Goal: Task Accomplishment & Management: Use online tool/utility

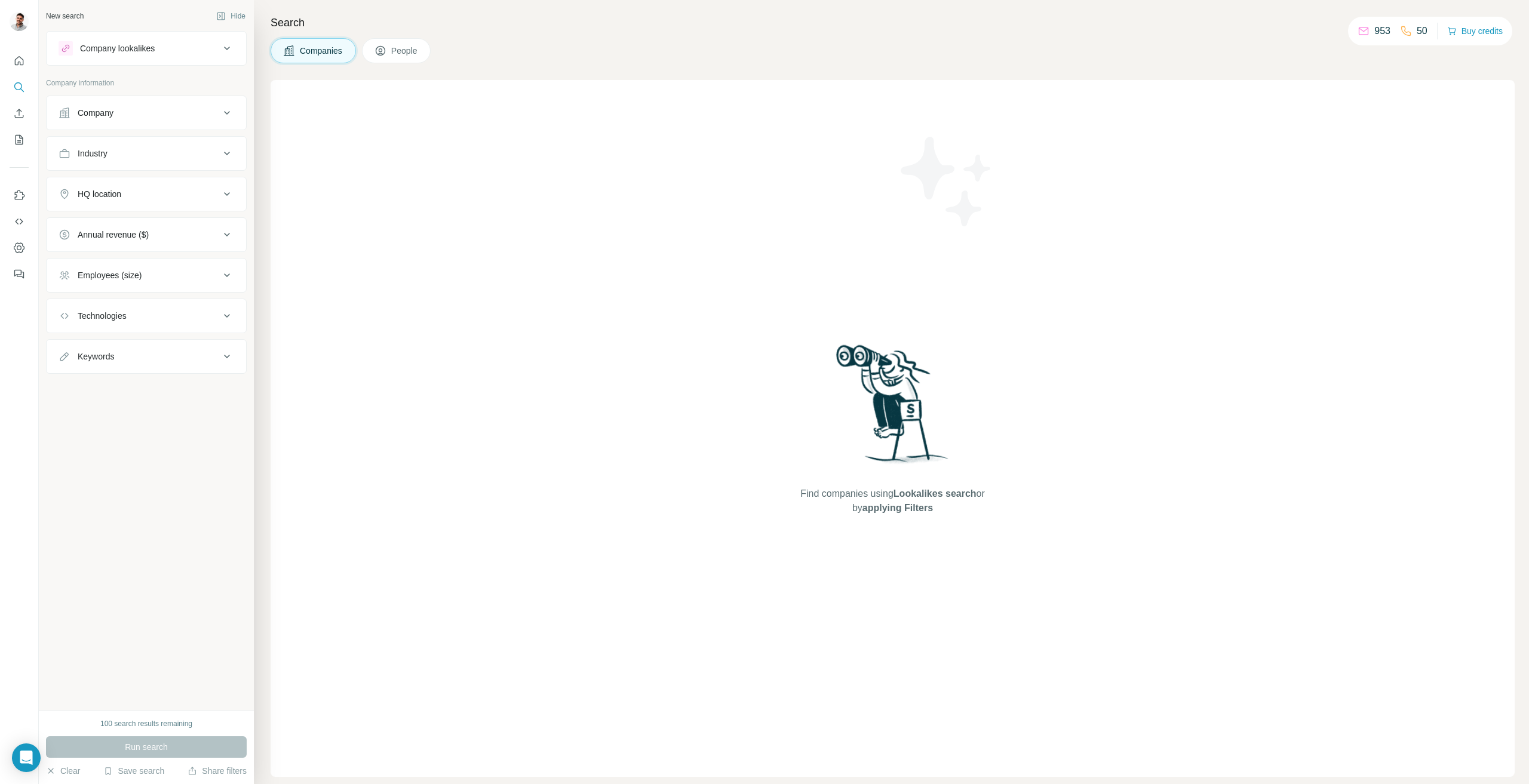
click at [118, 45] on div "Company lookalikes" at bounding box center [117, 48] width 75 height 12
click at [1366, 29] on div "953" at bounding box center [1374, 31] width 33 height 14
click at [1471, 33] on button "Buy credits" at bounding box center [1475, 31] width 56 height 17
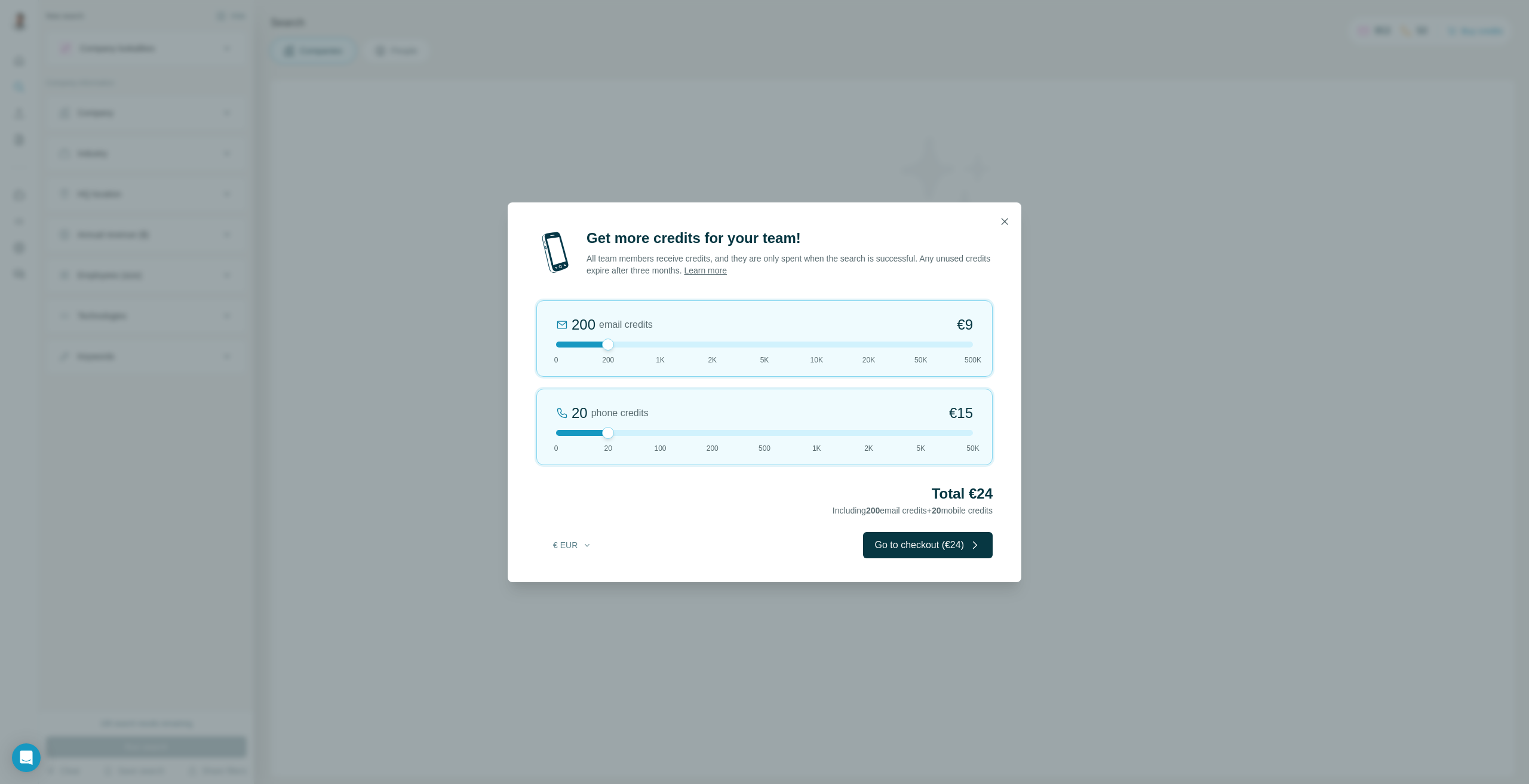
click at [329, 209] on div "Get more credits for your team! All team members receive credits, and they are …" at bounding box center [764, 392] width 1529 height 784
click at [1010, 213] on button "button" at bounding box center [1005, 222] width 24 height 24
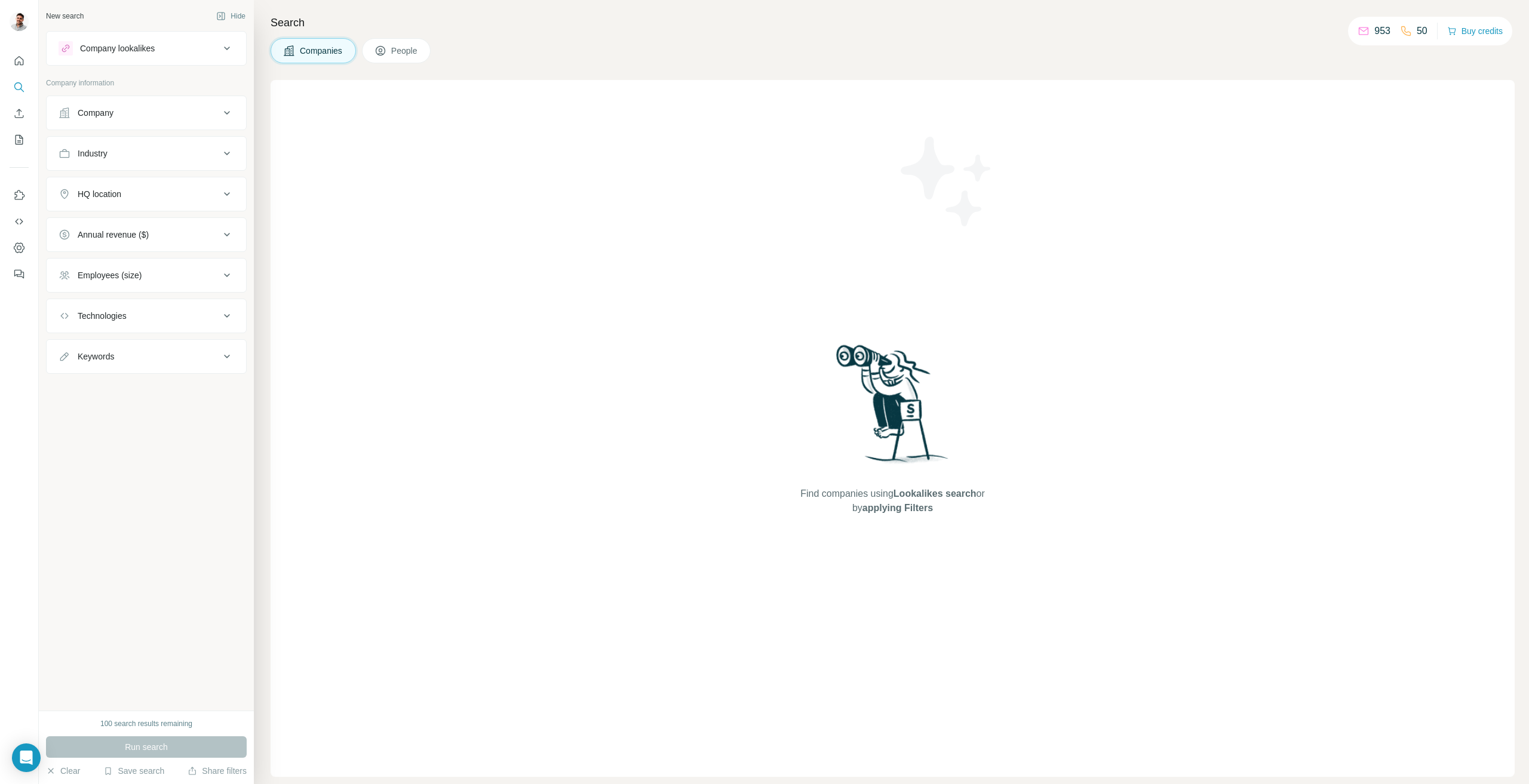
click at [93, 50] on div "Company lookalikes" at bounding box center [117, 48] width 75 height 12
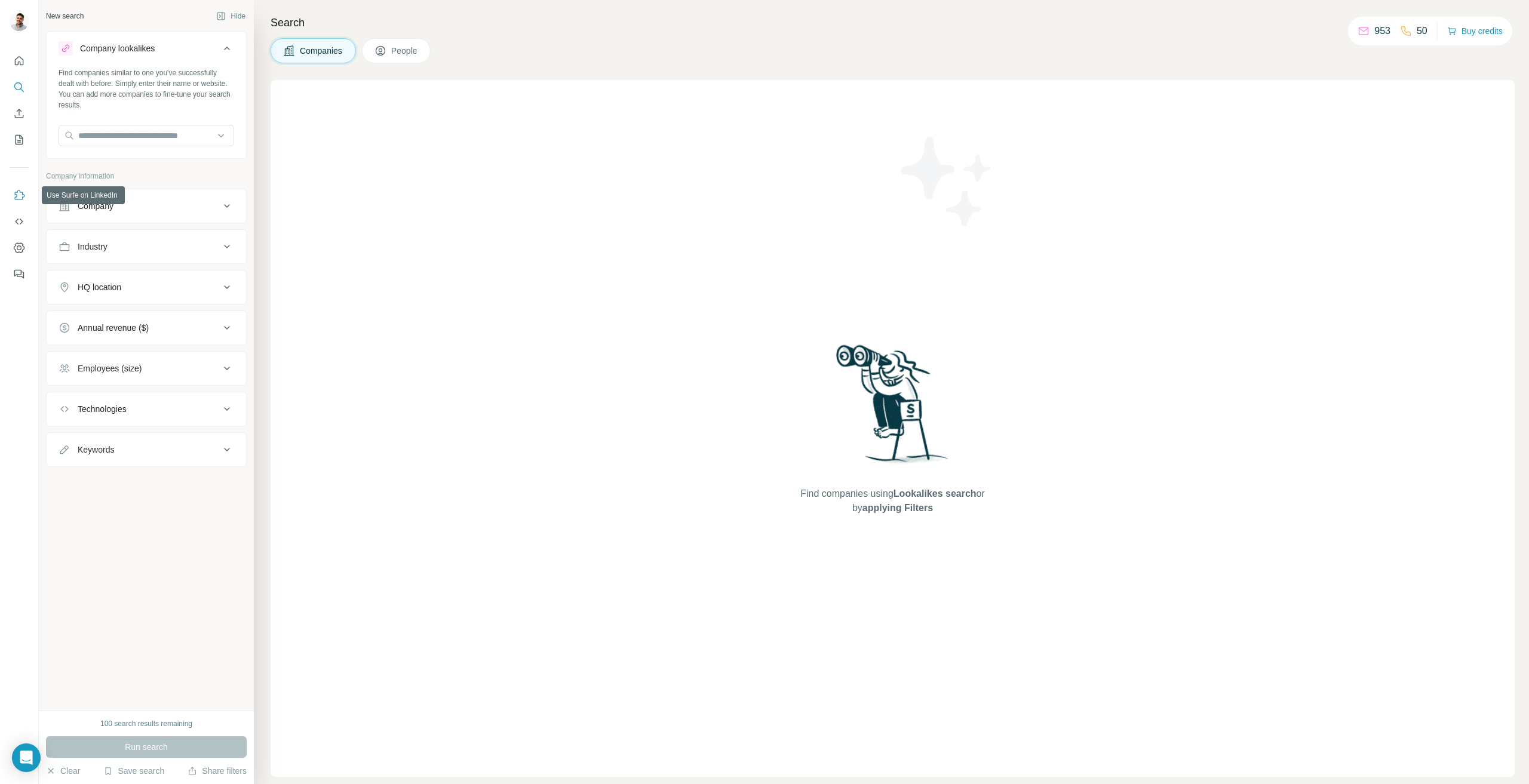
click at [28, 195] on button "Use Surfe on LinkedIn" at bounding box center [19, 195] width 19 height 21
click at [19, 119] on icon "Enrich CSV" at bounding box center [19, 113] width 12 height 12
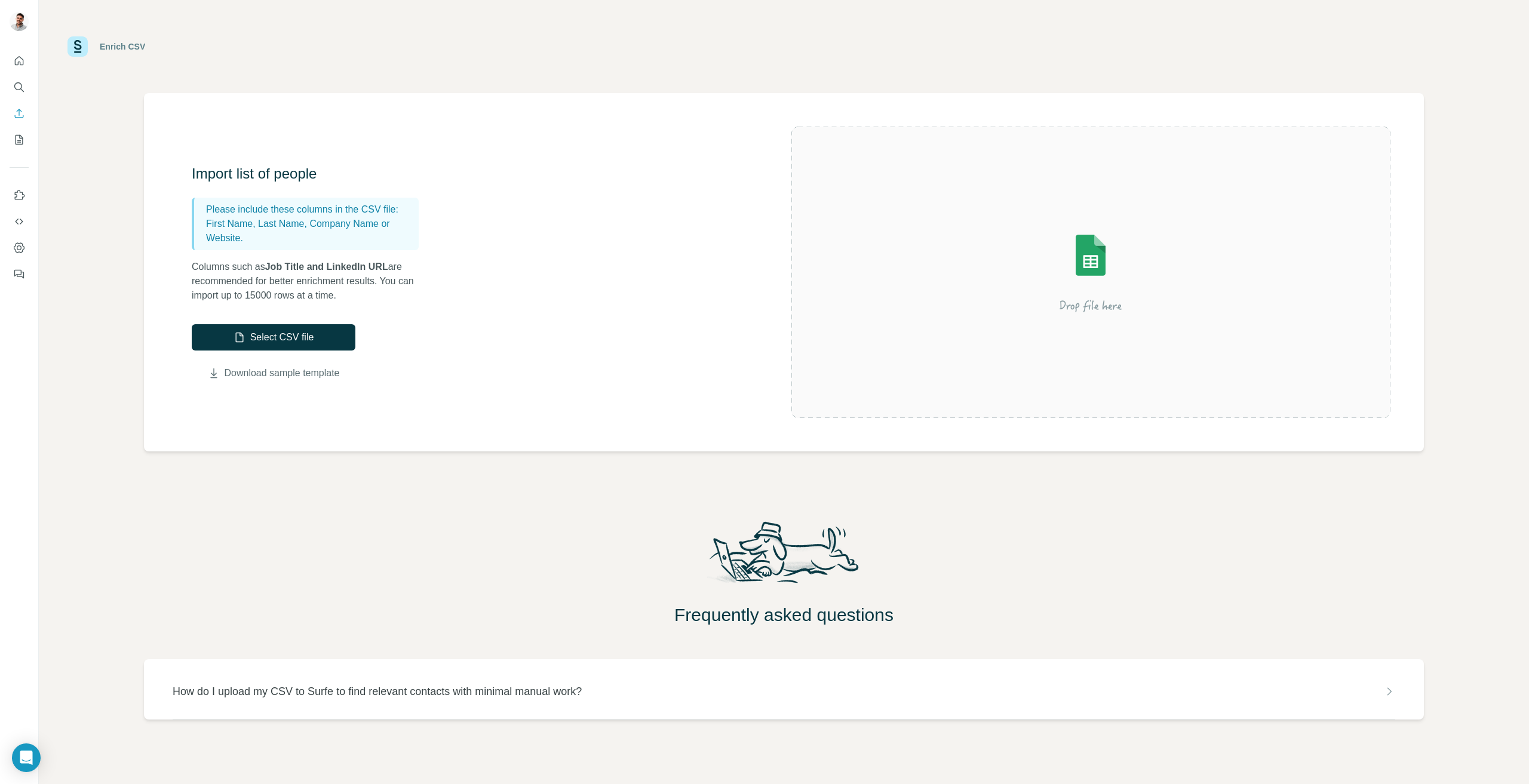
click at [304, 376] on link "Download sample template" at bounding box center [282, 373] width 115 height 14
click at [291, 342] on button "Select CSV file" at bounding box center [273, 338] width 163 height 26
click at [301, 220] on p "First Name, Last Name, Company Name or Website." at bounding box center [310, 231] width 208 height 29
click at [1058, 288] on img at bounding box center [1091, 272] width 215 height 143
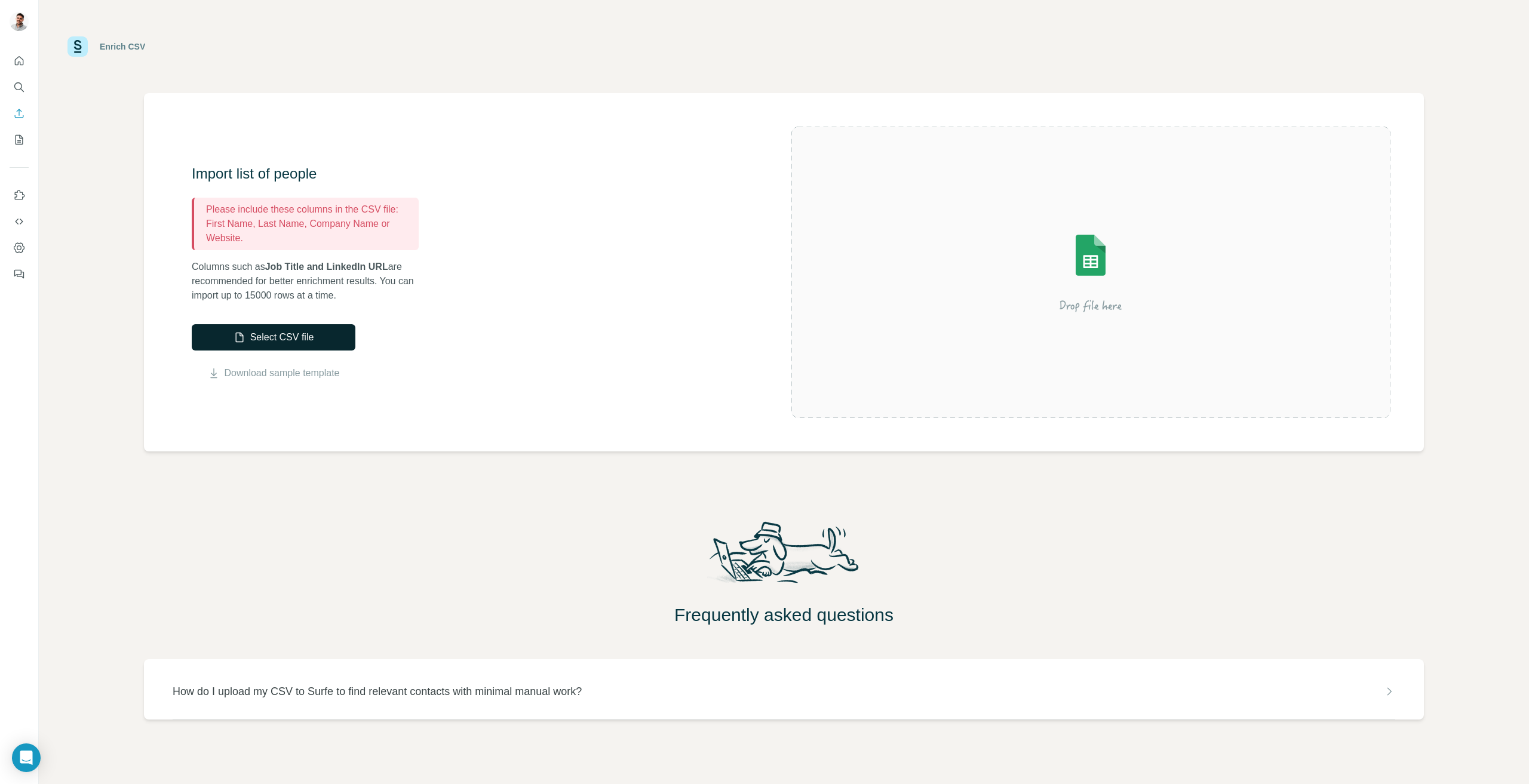
click at [323, 346] on button "Select CSV file" at bounding box center [273, 338] width 163 height 26
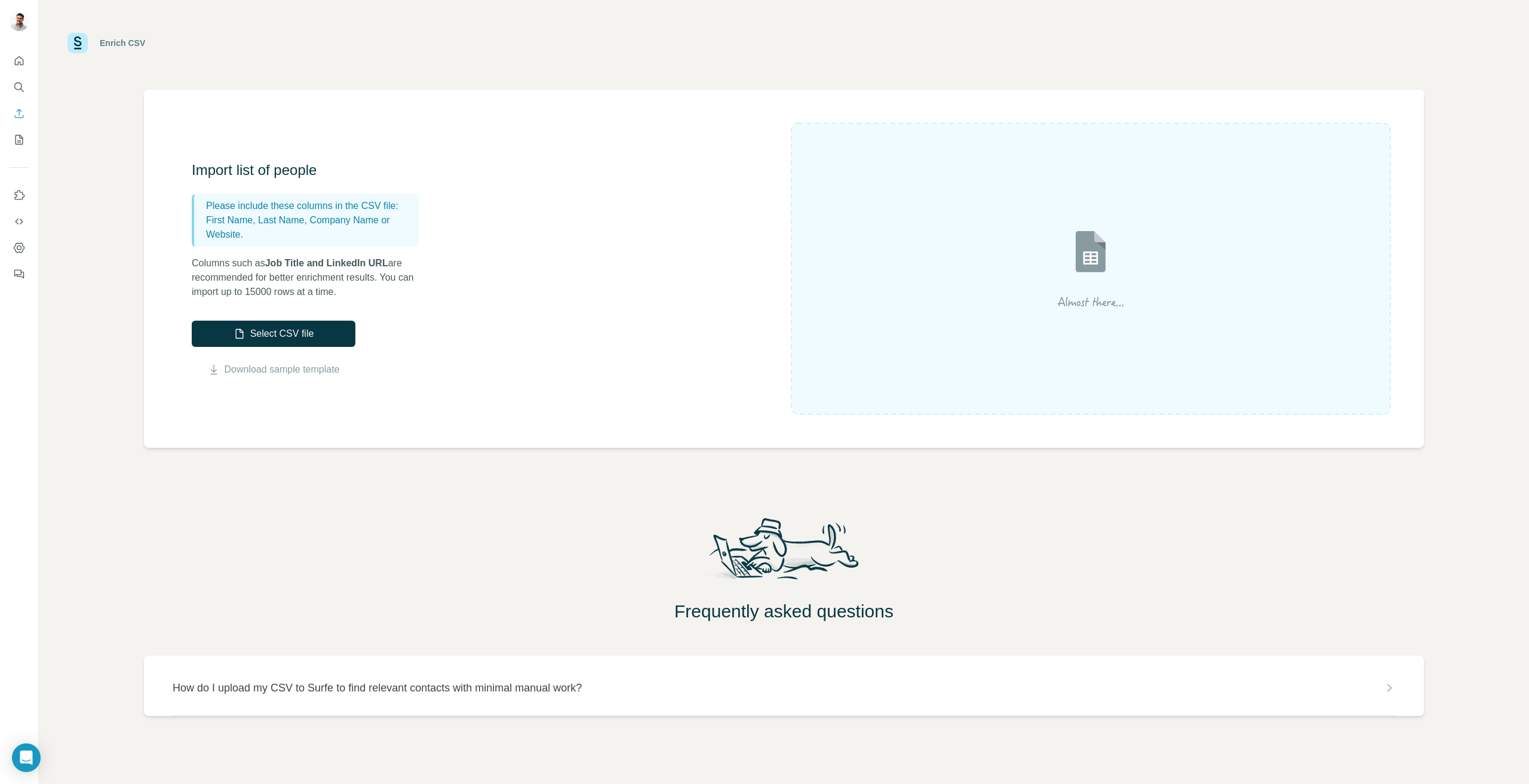
scroll to position [5, 0]
click at [524, 339] on div "Import list of people Please include these columns in the CSV file: First Name,…" at bounding box center [492, 267] width 600 height 216
click at [320, 334] on button "Select CSV file" at bounding box center [273, 333] width 163 height 26
click at [666, 326] on div "Import list of people Please include these columns in the CSV file: First Name,…" at bounding box center [492, 267] width 600 height 216
click at [1064, 255] on img at bounding box center [1091, 267] width 215 height 143
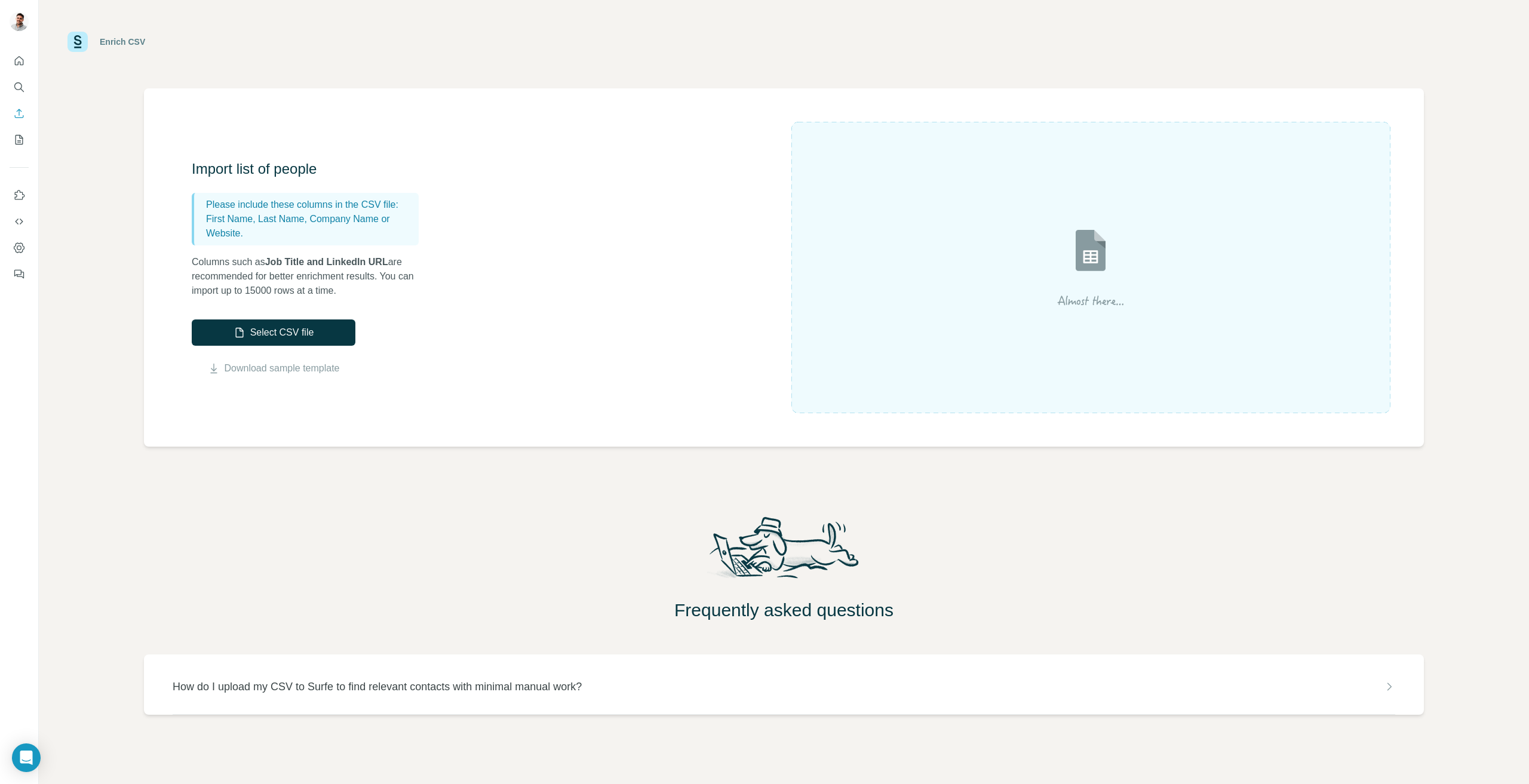
click at [504, 693] on p "How do I upload my CSV to Surfe to find relevant contacts with minimal manual w…" at bounding box center [377, 686] width 409 height 17
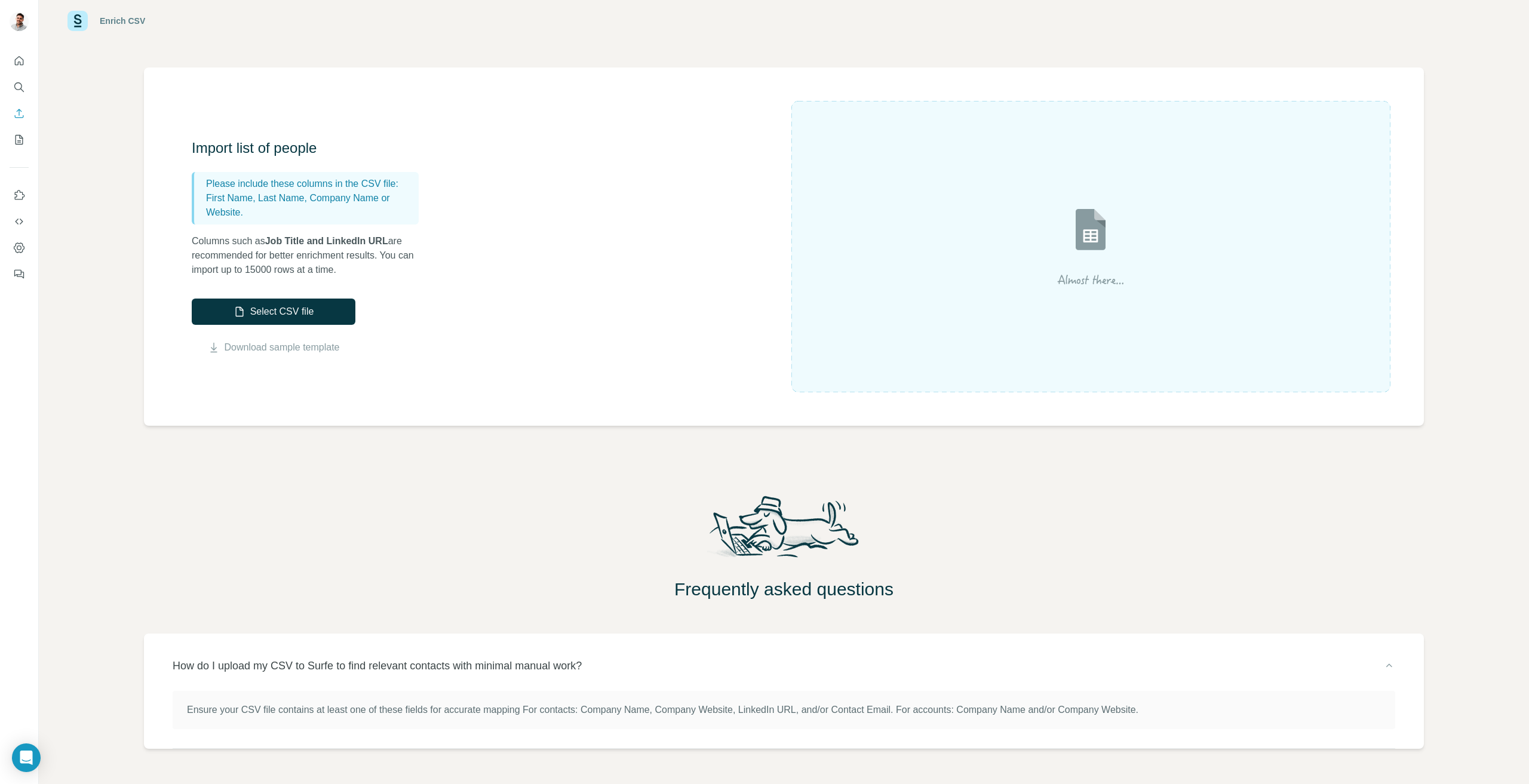
scroll to position [59, 0]
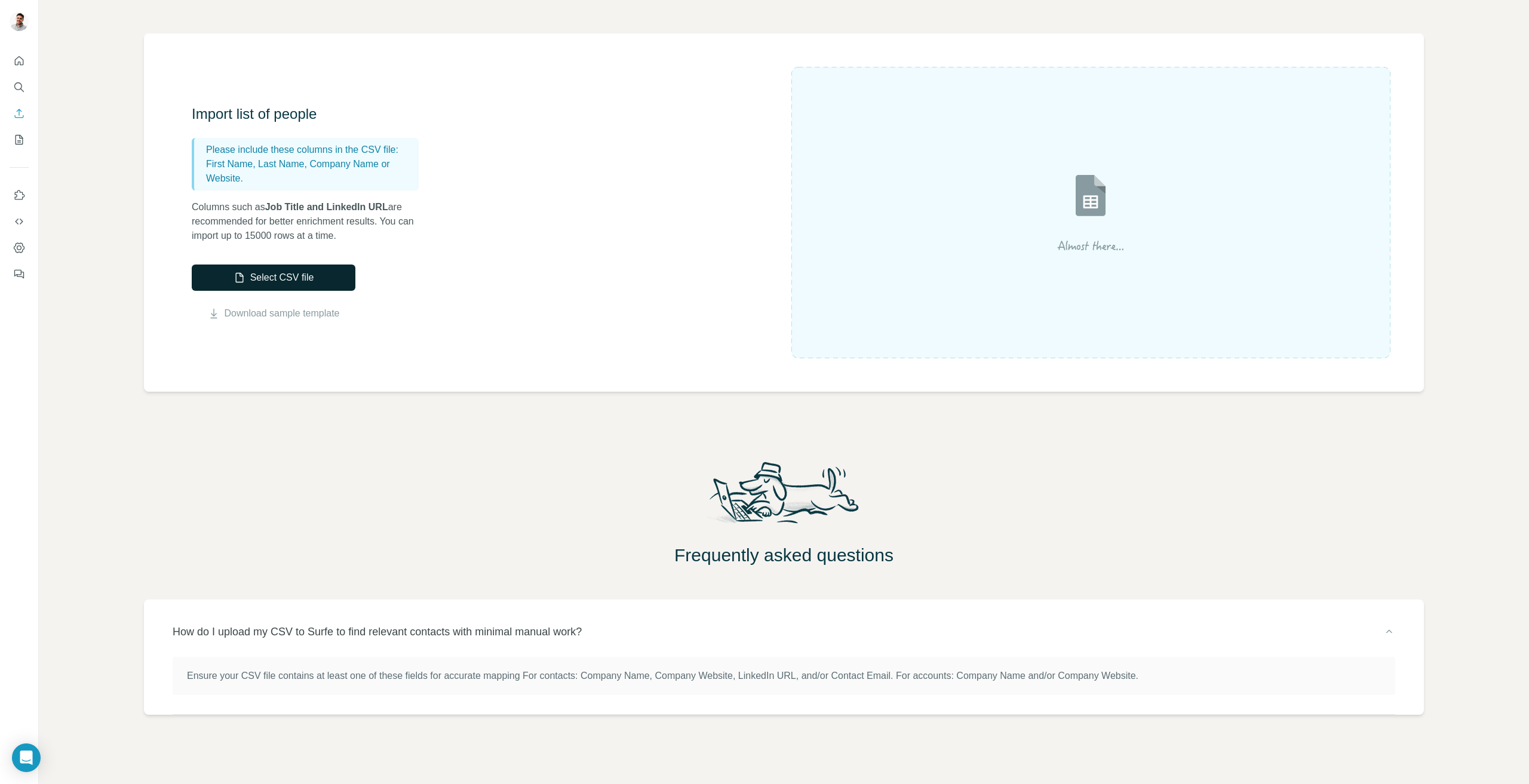
click at [299, 284] on button "Select CSV file" at bounding box center [273, 277] width 163 height 26
